Goal: Task Accomplishment & Management: Manage account settings

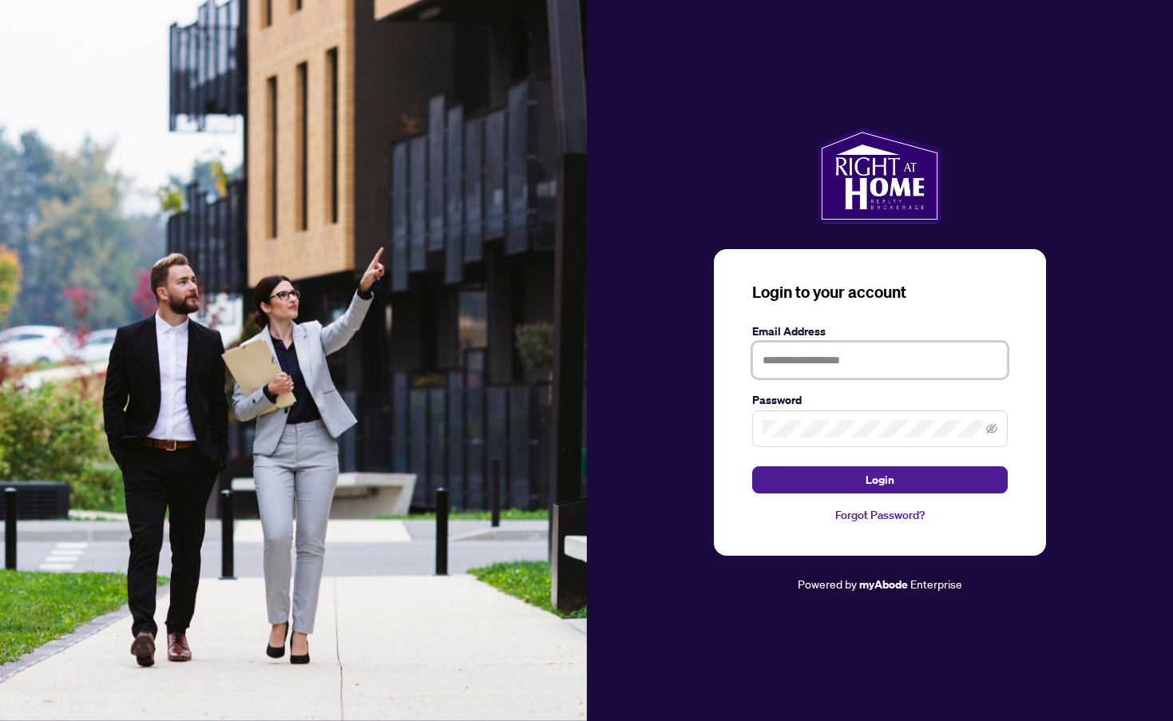
type input "**********"
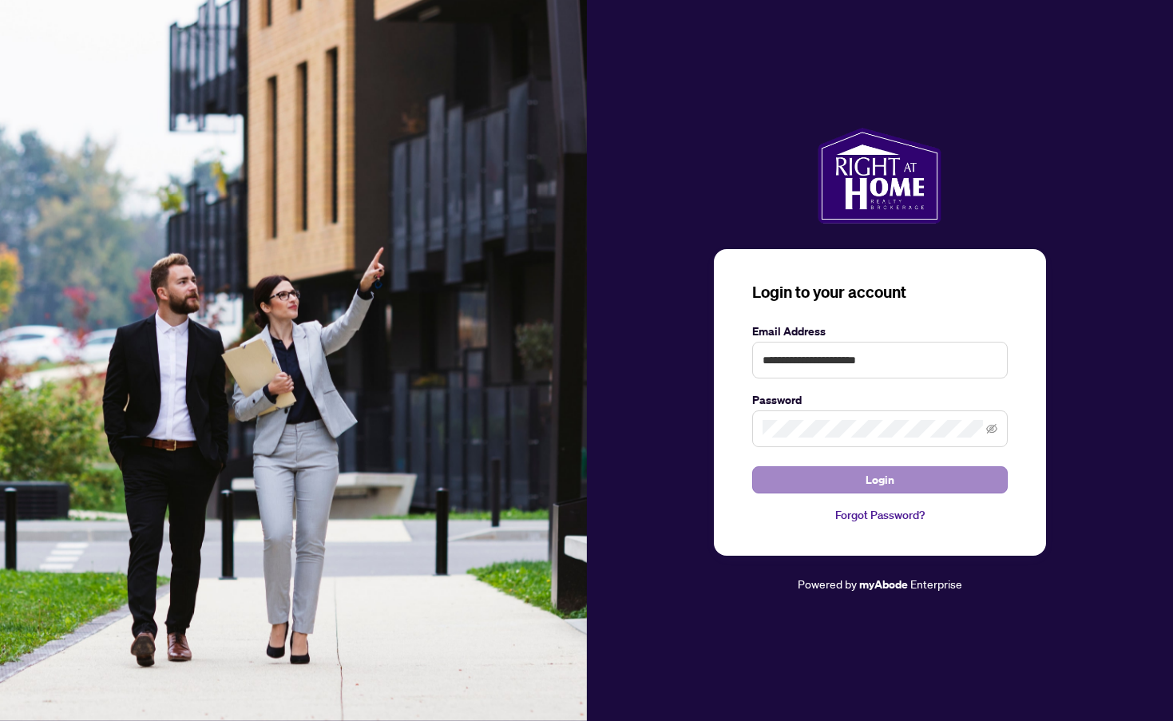
click at [868, 474] on span "Login" at bounding box center [879, 480] width 29 height 26
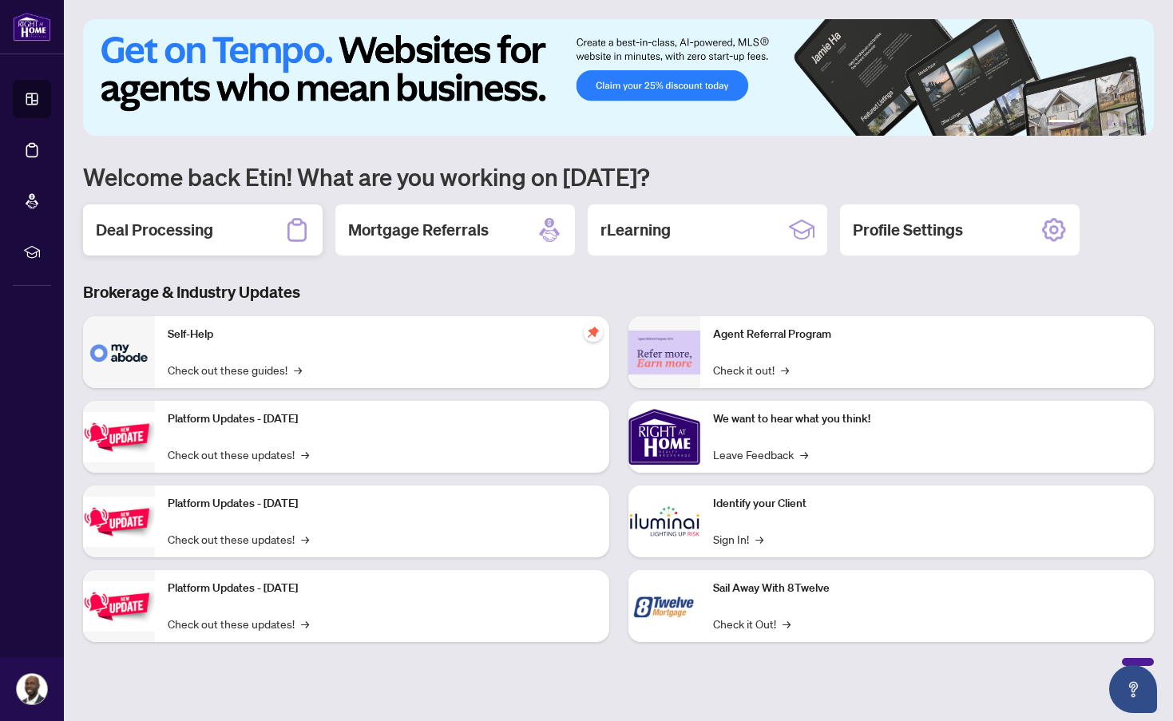
click at [172, 225] on h2 "Deal Processing" at bounding box center [154, 230] width 117 height 22
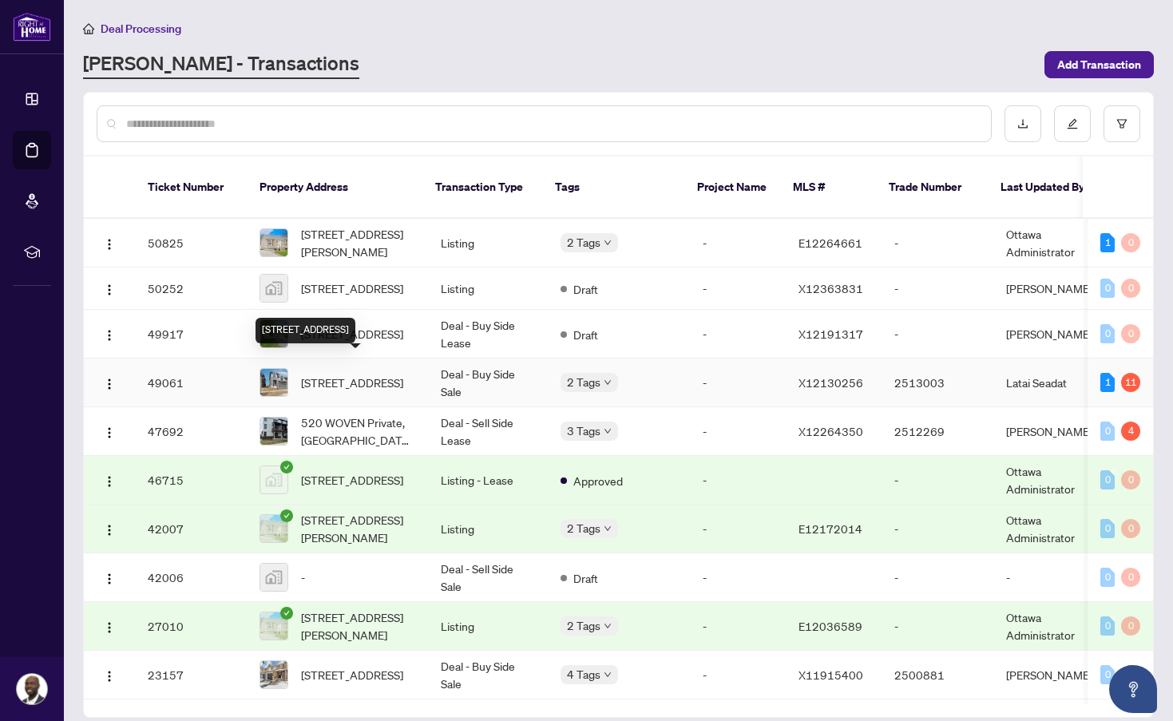
click at [315, 377] on span "1427 Upper Thames Dr, Woodstock, Ontario N4T 0H2, Canada" at bounding box center [352, 383] width 102 height 18
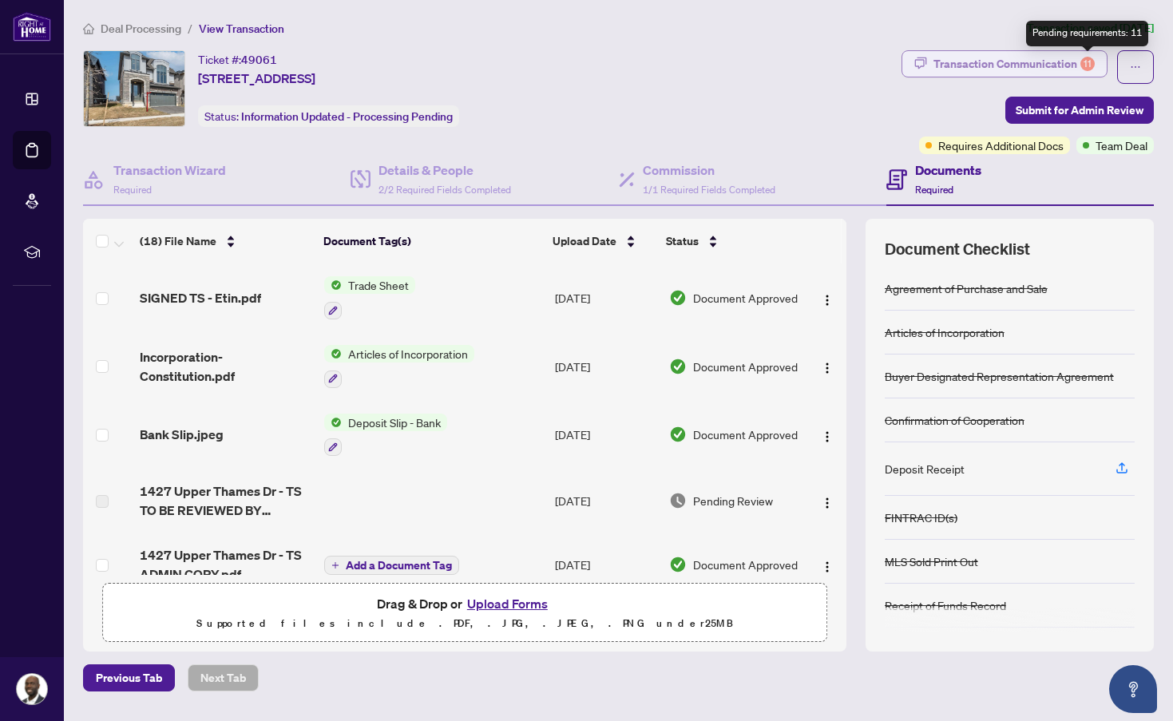
click at [1088, 57] on div "11" at bounding box center [1087, 64] width 14 height 14
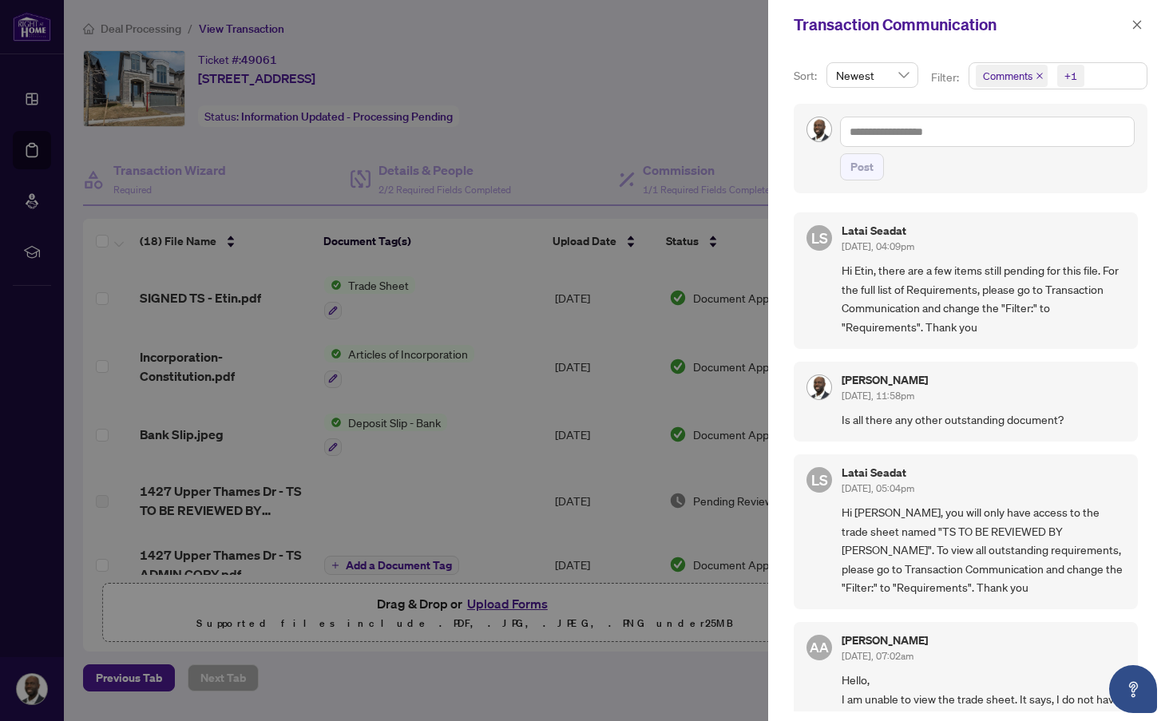
click at [741, 134] on div at bounding box center [586, 360] width 1173 height 721
click at [742, 130] on div at bounding box center [586, 360] width 1173 height 721
click at [1141, 22] on icon "close" at bounding box center [1136, 24] width 11 height 11
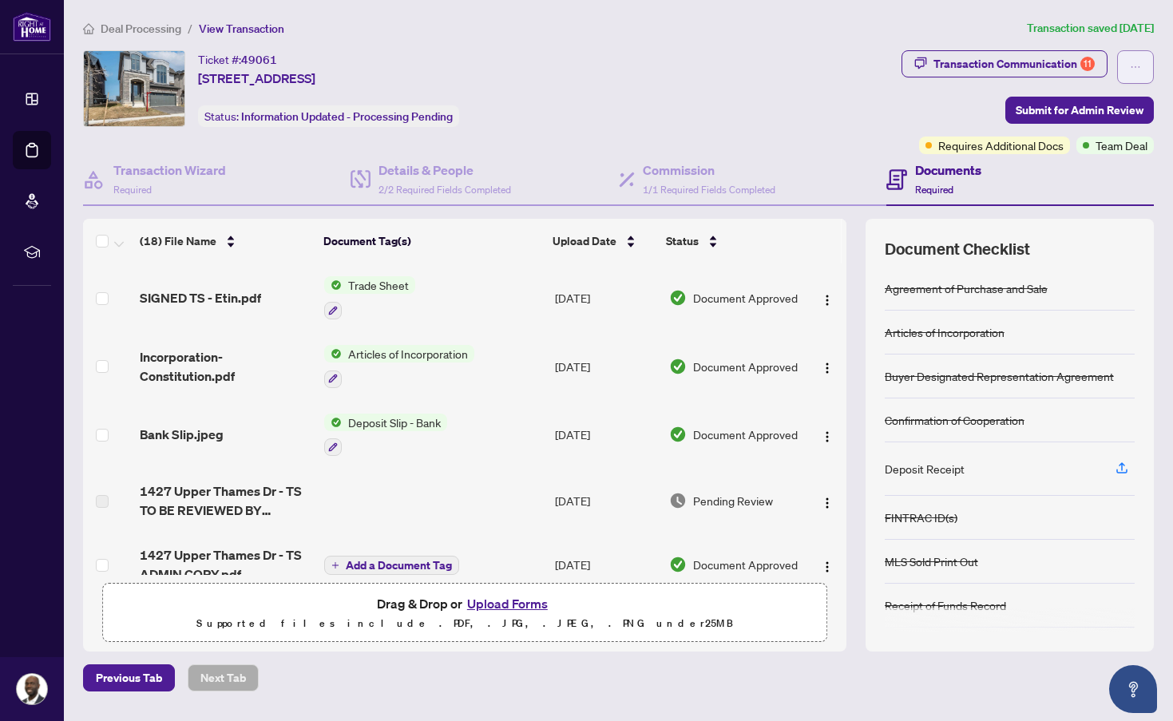
click at [1136, 63] on icon "ellipsis" at bounding box center [1135, 66] width 11 height 11
click at [958, 99] on div "Transaction Communication 11 Submit for Admin Review Requires Additional Docs T…" at bounding box center [1027, 102] width 252 height 104
click at [1084, 60] on div "11" at bounding box center [1087, 64] width 14 height 14
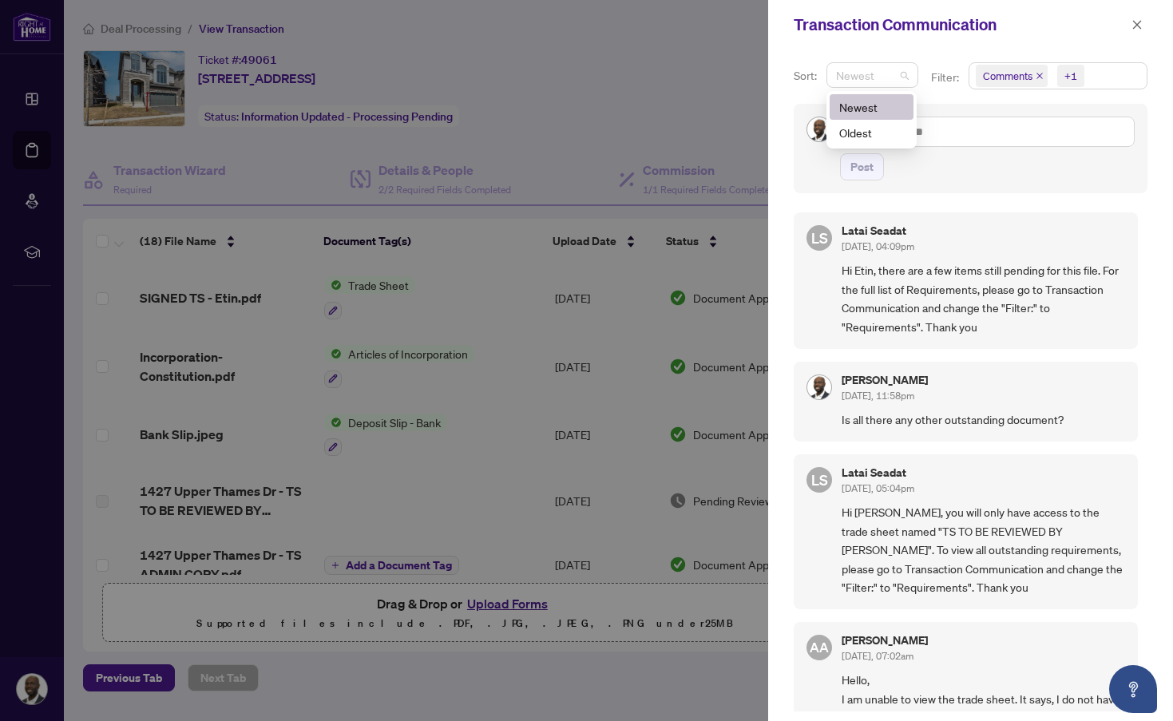
click at [905, 66] on span "Newest" at bounding box center [872, 75] width 73 height 24
click at [1098, 76] on span "Comments +1" at bounding box center [1057, 76] width 177 height 26
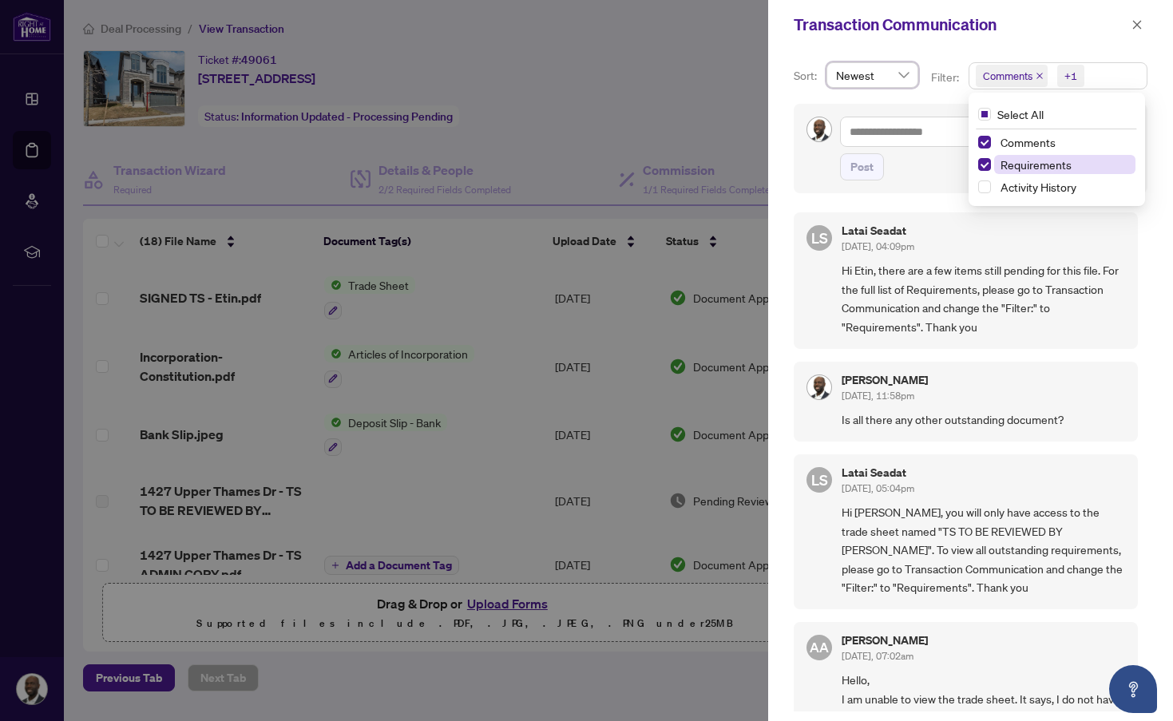
click at [1079, 166] on span "Requirements" at bounding box center [1064, 164] width 141 height 19
click at [1047, 164] on span "Requirements" at bounding box center [1035, 164] width 71 height 14
click at [989, 137] on div "Comments" at bounding box center [1056, 142] width 157 height 19
click at [981, 135] on div "Comments" at bounding box center [1056, 142] width 157 height 19
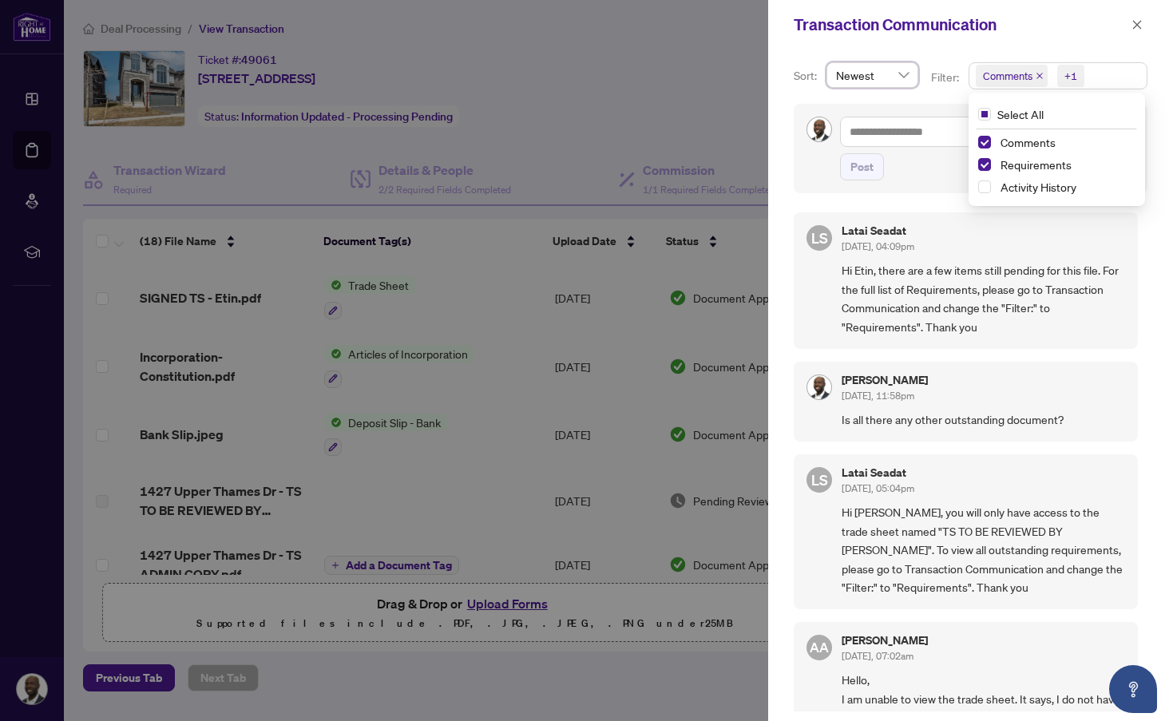
click at [981, 135] on div "Comments" at bounding box center [1056, 142] width 157 height 19
click at [984, 140] on span "Select Comments" at bounding box center [984, 142] width 13 height 13
